Goal: Transaction & Acquisition: Purchase product/service

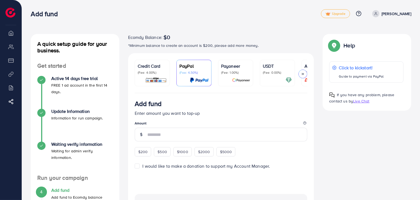
click at [251, 79] on link "Payoneer (Fee: 1.00%)" at bounding box center [235, 73] width 35 height 27
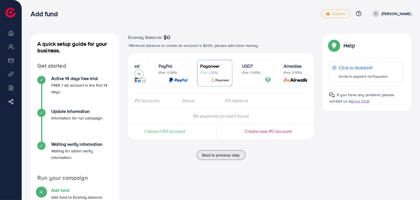
scroll to position [0, 29]
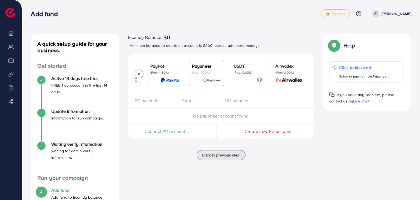
click at [252, 75] on div "USDT (Fee: 0.00%)" at bounding box center [248, 73] width 29 height 21
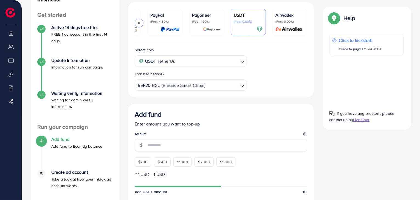
scroll to position [51, 0]
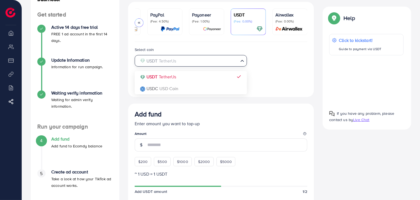
click at [239, 63] on div "Loading..." at bounding box center [243, 61] width 8 height 10
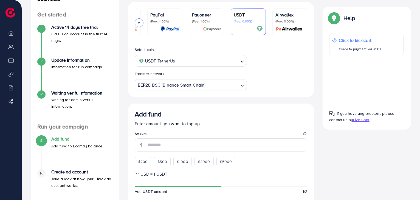
click at [268, 75] on div "Select coin USDT TetherUs Loading... USDT TetherUs USDC USD Coin Transfer netwo…" at bounding box center [221, 68] width 182 height 44
click at [240, 87] on icon "Search for option" at bounding box center [241, 85] width 5 height 5
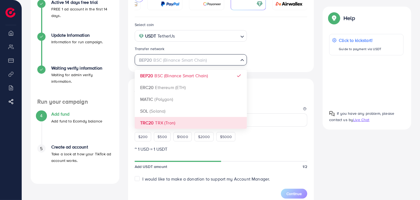
scroll to position [77, 0]
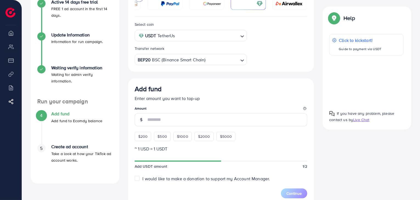
click at [141, 134] on span "$200" at bounding box center [143, 136] width 10 height 5
type input "***"
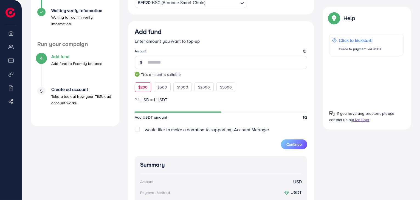
scroll to position [134, 0]
click at [257, 131] on span "I would like to make a donation to support my Account Manager." at bounding box center [207, 130] width 128 height 6
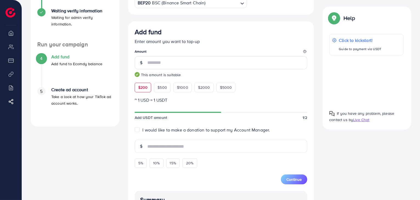
click at [257, 131] on span "I would like to make a donation to support my Account Manager." at bounding box center [207, 130] width 128 height 6
type input "*"
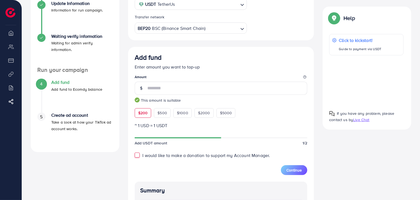
scroll to position [79, 0]
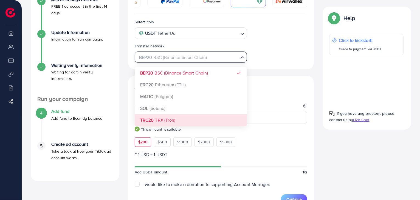
click at [239, 60] on div "Loading..." at bounding box center [243, 57] width 8 height 10
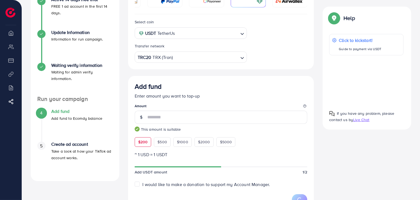
click at [211, 118] on div "Select coin USDT TetherUs Loading... Transfer network TRC20 TRX (Tron) Loading.…" at bounding box center [221, 176] width 186 height 324
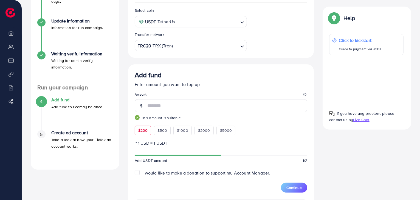
scroll to position [90, 0]
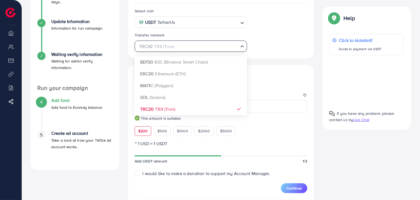
click at [230, 46] on input "Search for option" at bounding box center [187, 46] width 101 height 9
click at [277, 51] on div "Select coin USDT TetherUs Loading... Transfer network TRC20 TRX (Tron) Loading.…" at bounding box center [221, 30] width 182 height 44
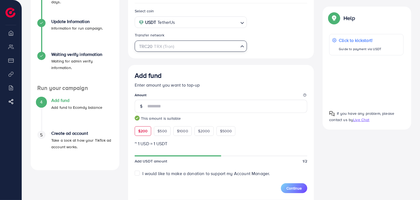
click at [240, 46] on icon "Search for option" at bounding box center [241, 46] width 5 height 5
click at [287, 63] on div "Select coin USDT TetherUs Loading... Transfer network TRC20 TRX (Tron) Loading.…" at bounding box center [221, 164] width 186 height 323
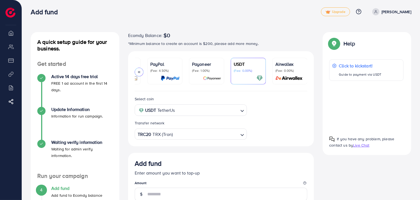
scroll to position [2, 0]
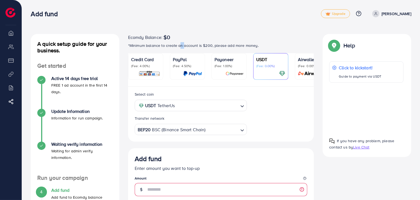
drag, startPoint x: 183, startPoint y: 46, endPoint x: 181, endPoint y: 44, distance: 2.9
click at [181, 44] on p "*Minimum balance to create an account is $200, please add more money." at bounding box center [221, 45] width 186 height 7
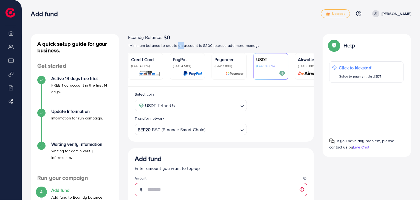
click at [182, 47] on p "*Minimum balance to create an account is $200, please add more money." at bounding box center [221, 45] width 186 height 7
click at [276, 44] on p "*Minimum balance to create an account is $200, please add more money." at bounding box center [221, 45] width 186 height 7
click at [229, 64] on p "(Fee: 1.00%)" at bounding box center [228, 66] width 29 height 4
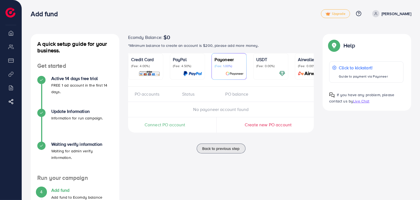
click at [363, 102] on span "Live Chat" at bounding box center [361, 100] width 16 height 5
